Goal: Navigation & Orientation: Find specific page/section

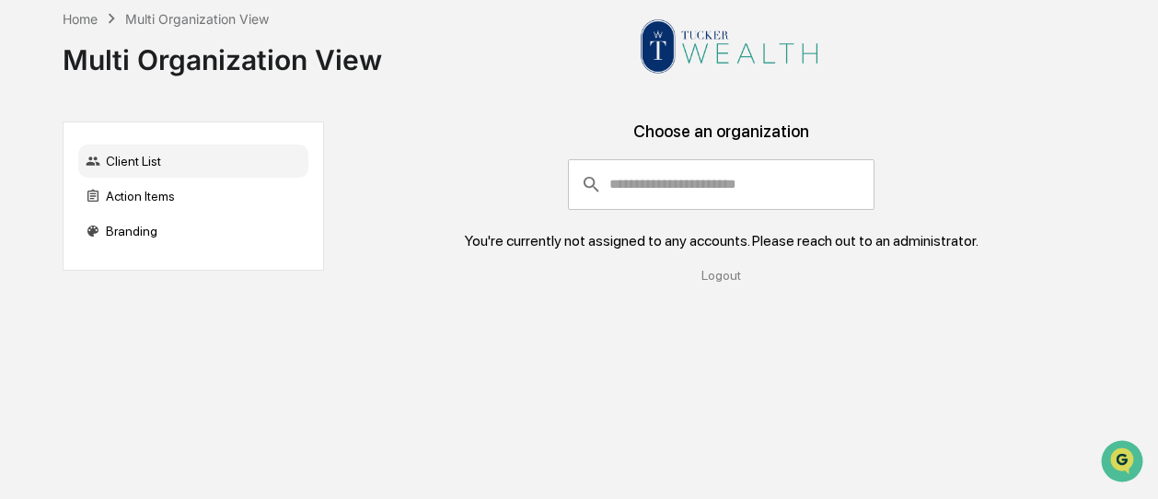
drag, startPoint x: 149, startPoint y: 18, endPoint x: 134, endPoint y: 19, distance: 15.7
click at [149, 18] on div "Multi Organization View" at bounding box center [197, 19] width 144 height 16
click at [76, 20] on div "Home" at bounding box center [80, 19] width 35 height 16
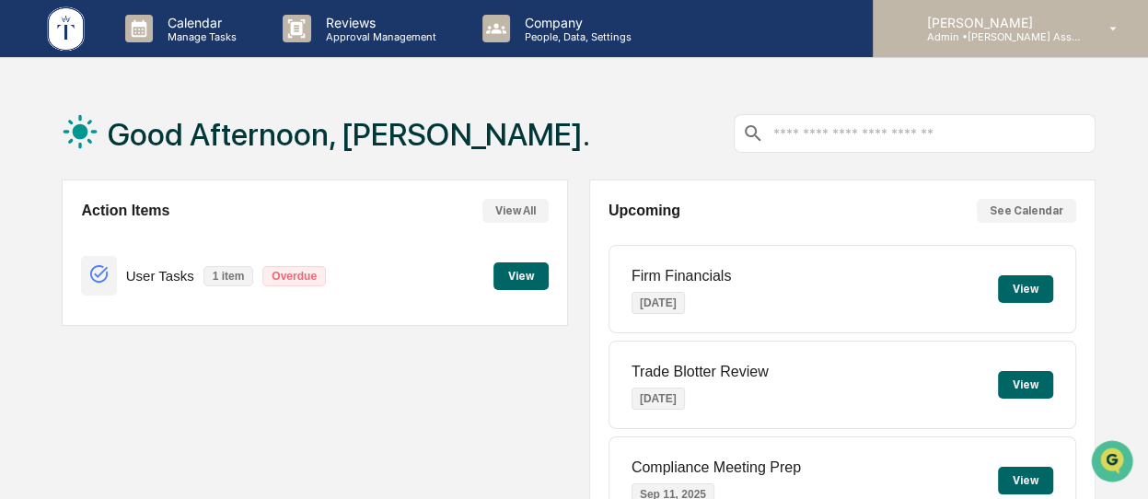
click at [984, 31] on p "Admin • Tucker Asset Management LLC" at bounding box center [997, 36] width 171 height 13
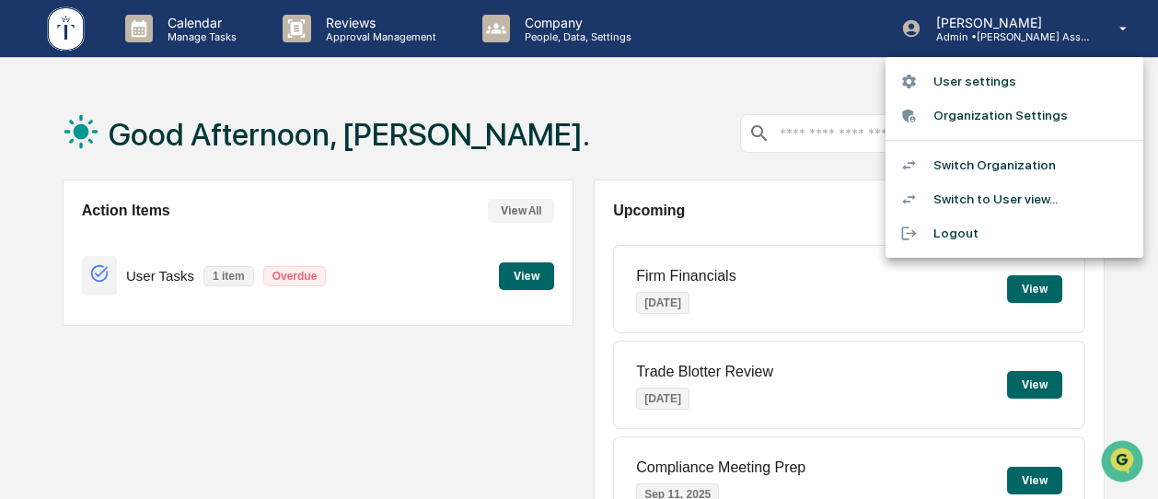
click at [970, 165] on li "Switch Organization" at bounding box center [1015, 165] width 258 height 34
